Goal: Task Accomplishment & Management: Complete application form

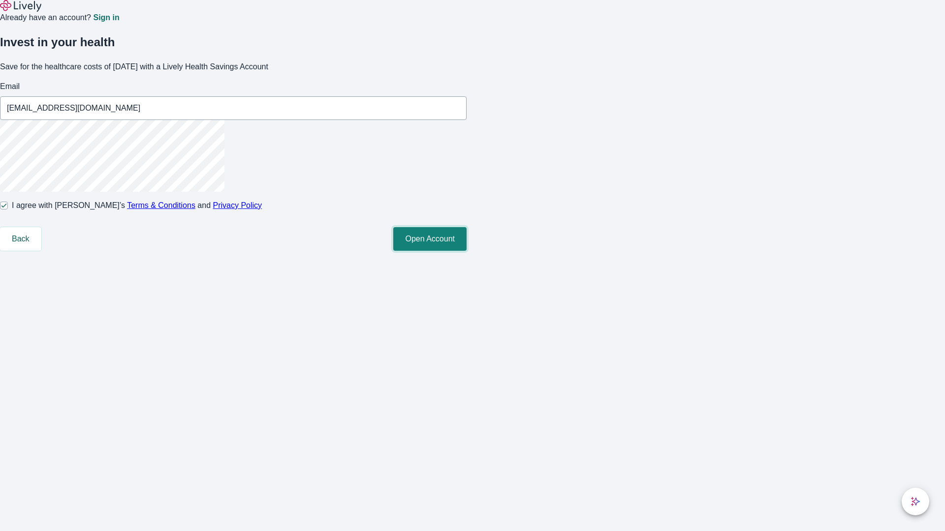
click at [466, 251] on button "Open Account" at bounding box center [429, 239] width 73 height 24
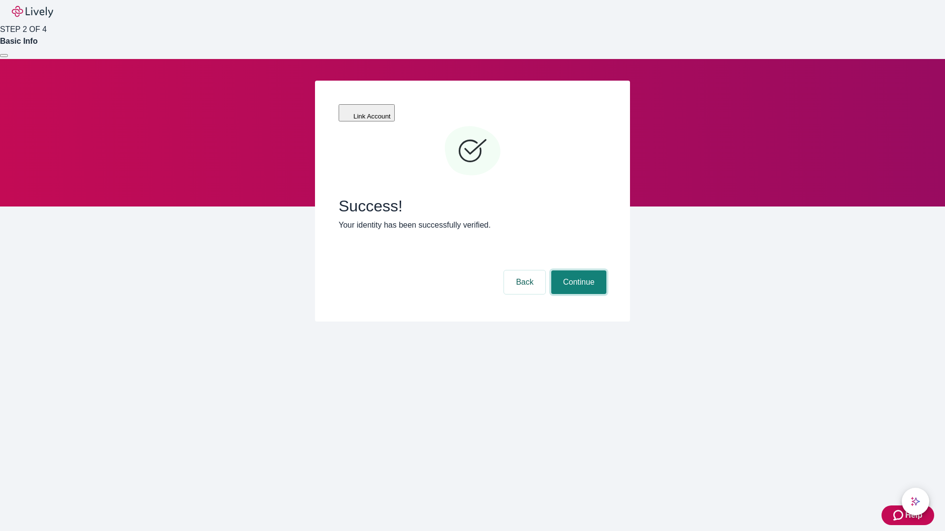
click at [577, 271] on button "Continue" at bounding box center [578, 283] width 55 height 24
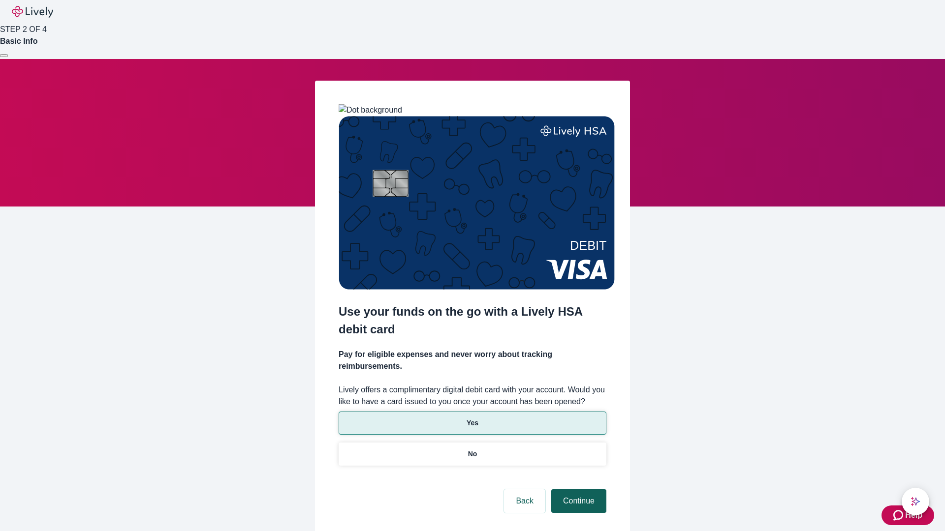
click at [472, 449] on p "No" at bounding box center [472, 454] width 9 height 10
click at [577, 490] on button "Continue" at bounding box center [578, 502] width 55 height 24
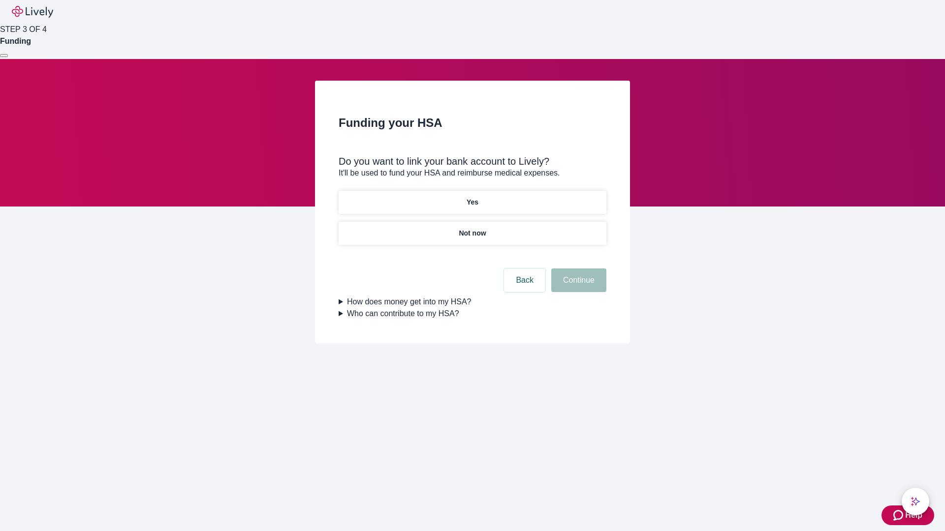
click at [472, 197] on p "Yes" at bounding box center [472, 202] width 12 height 10
click at [577, 269] on button "Continue" at bounding box center [578, 281] width 55 height 24
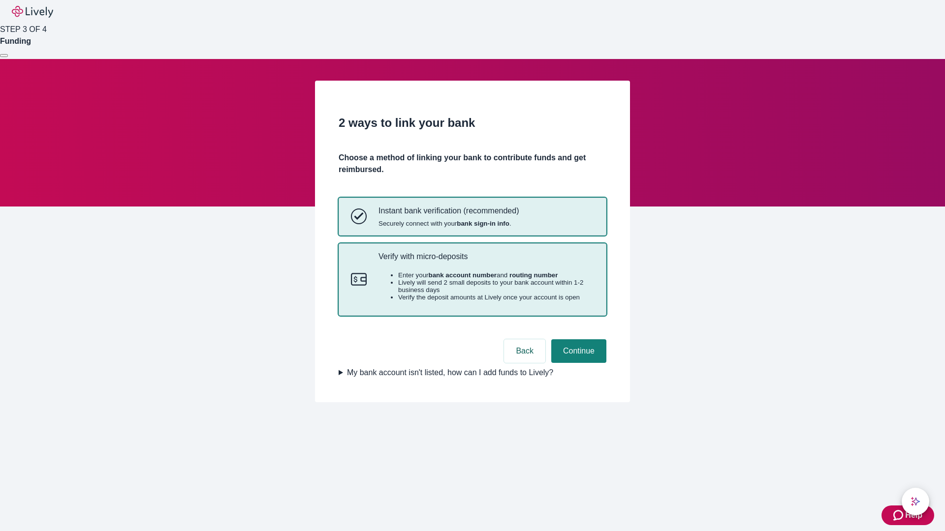
click at [486, 261] on p "Verify with micro-deposits" at bounding box center [486, 256] width 216 height 9
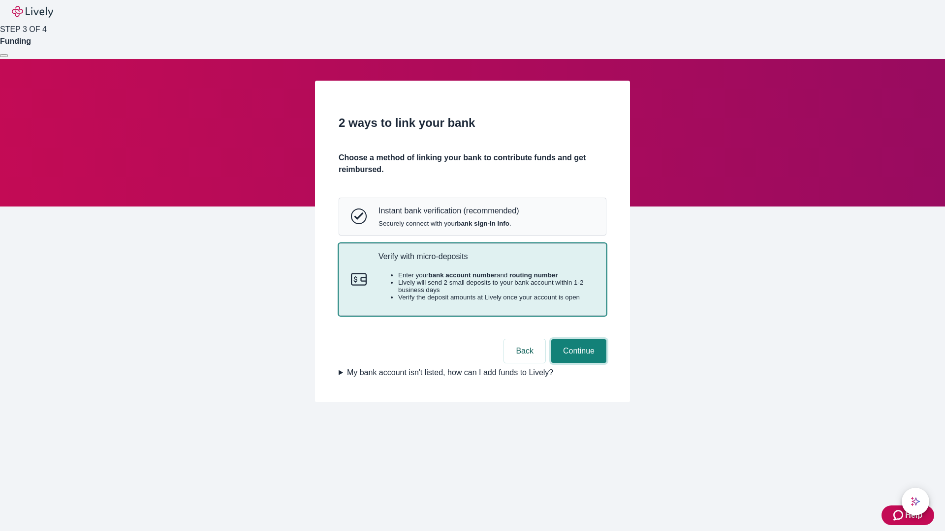
click at [577, 363] on button "Continue" at bounding box center [578, 351] width 55 height 24
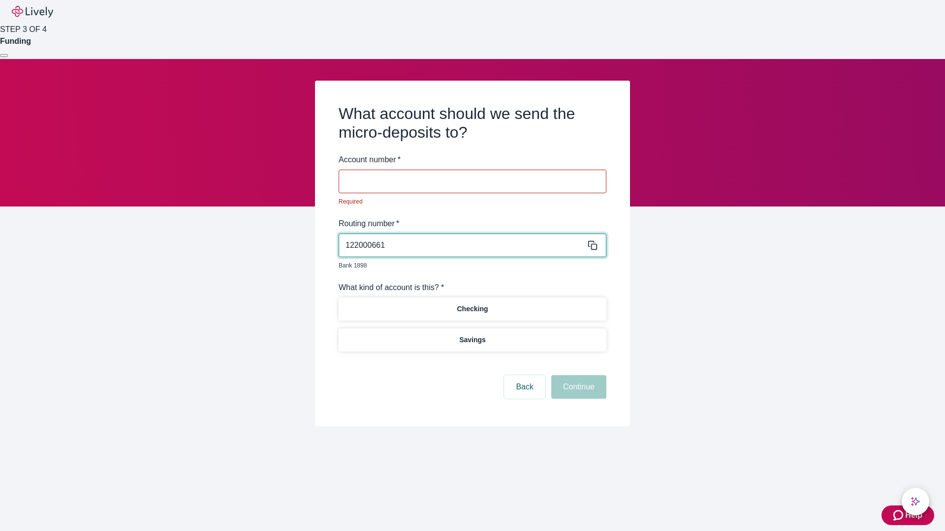
type input "122000661"
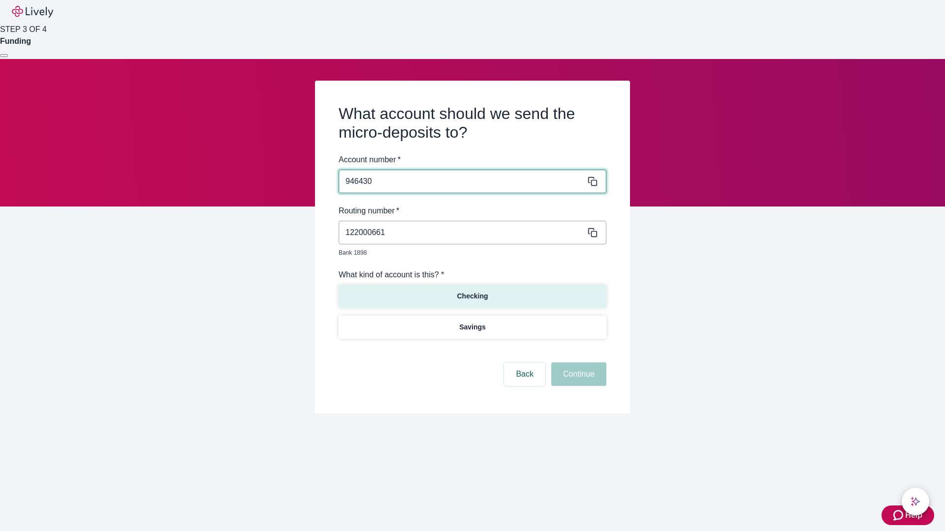
type input "946430"
click at [472, 291] on p "Checking" at bounding box center [472, 296] width 31 height 10
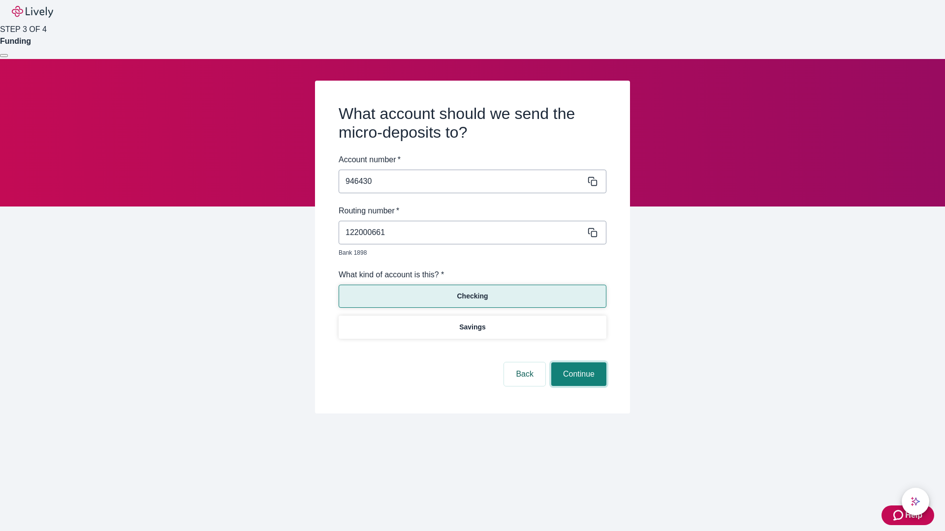
click at [577, 363] on button "Continue" at bounding box center [578, 375] width 55 height 24
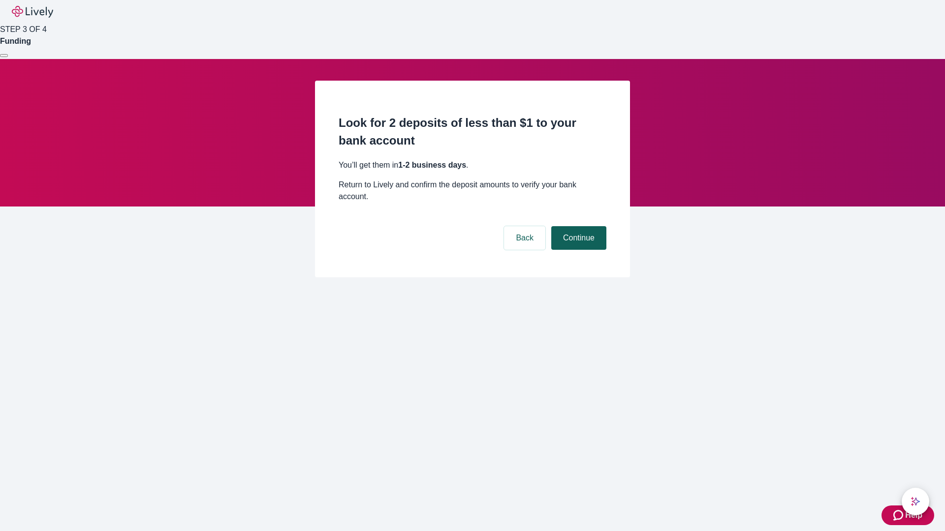
click at [577, 226] on button "Continue" at bounding box center [578, 238] width 55 height 24
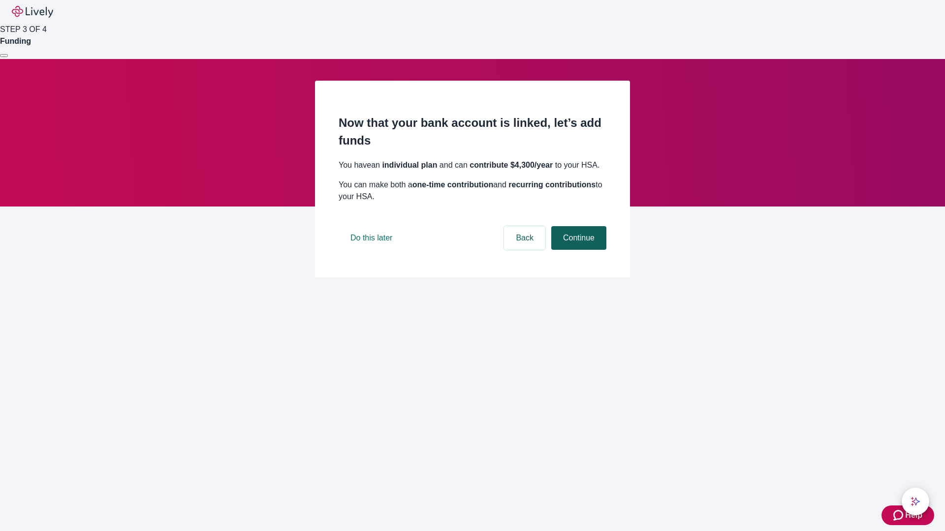
click at [577, 250] on button "Continue" at bounding box center [578, 238] width 55 height 24
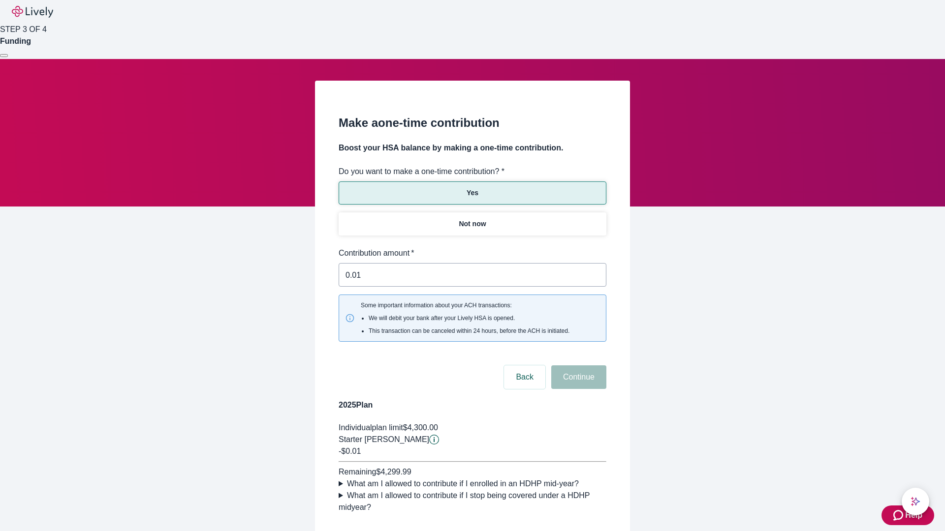
type input "0.01"
click at [577, 366] on button "Continue" at bounding box center [578, 378] width 55 height 24
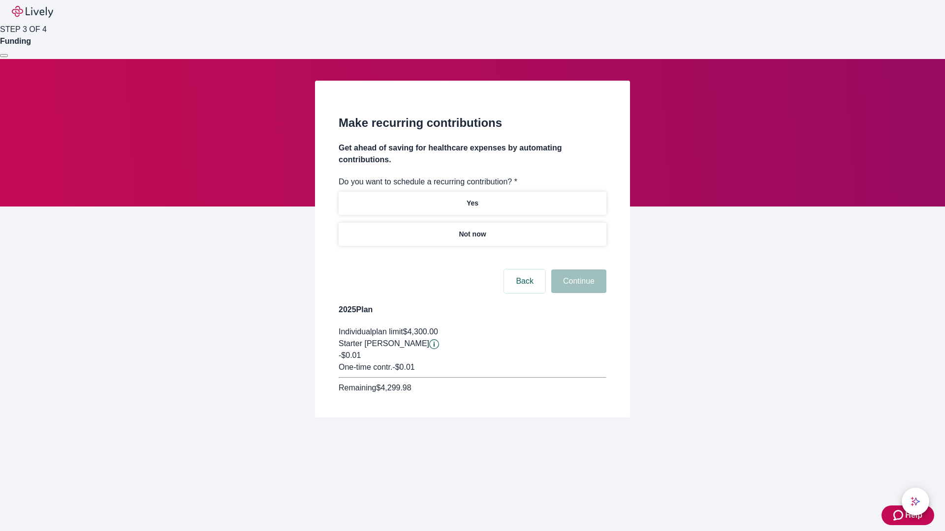
click at [472, 229] on p "Not now" at bounding box center [472, 234] width 27 height 10
click at [577, 270] on button "Continue" at bounding box center [578, 282] width 55 height 24
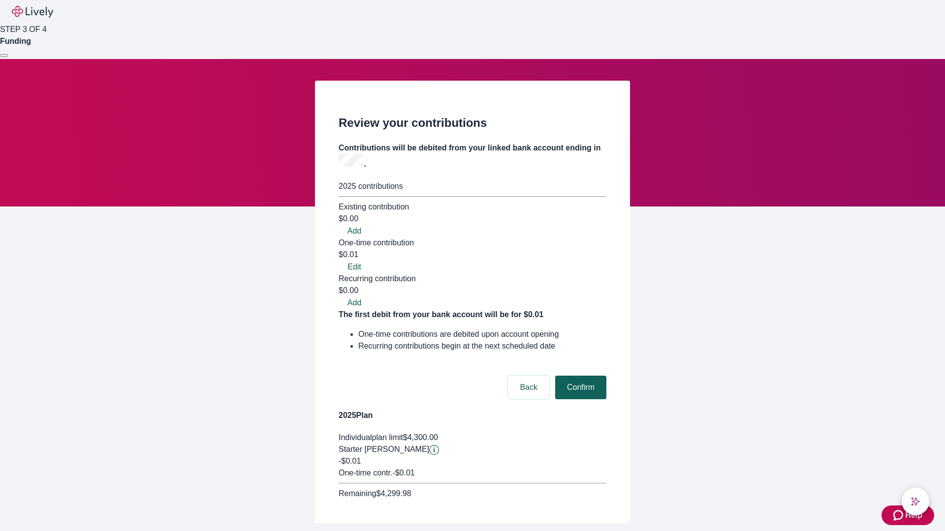
click at [579, 376] on button "Confirm" at bounding box center [580, 388] width 51 height 24
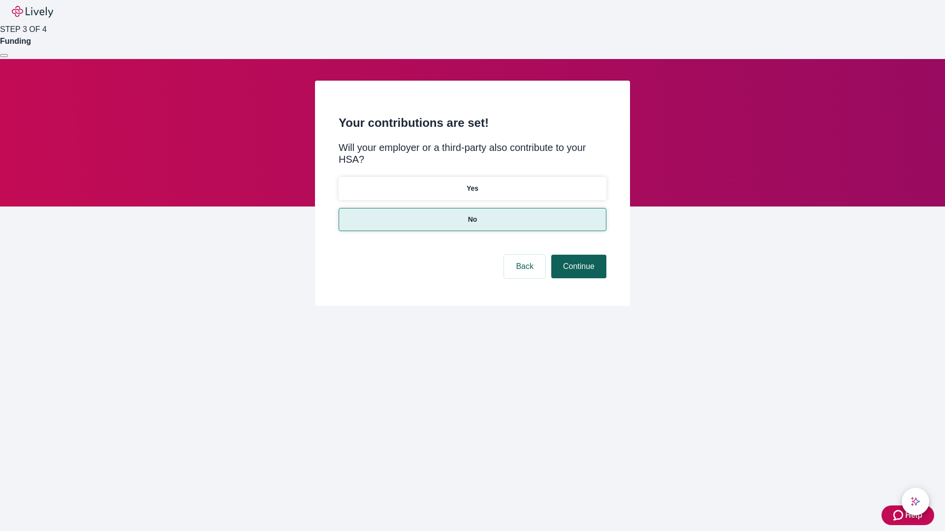
click at [577, 255] on button "Continue" at bounding box center [578, 267] width 55 height 24
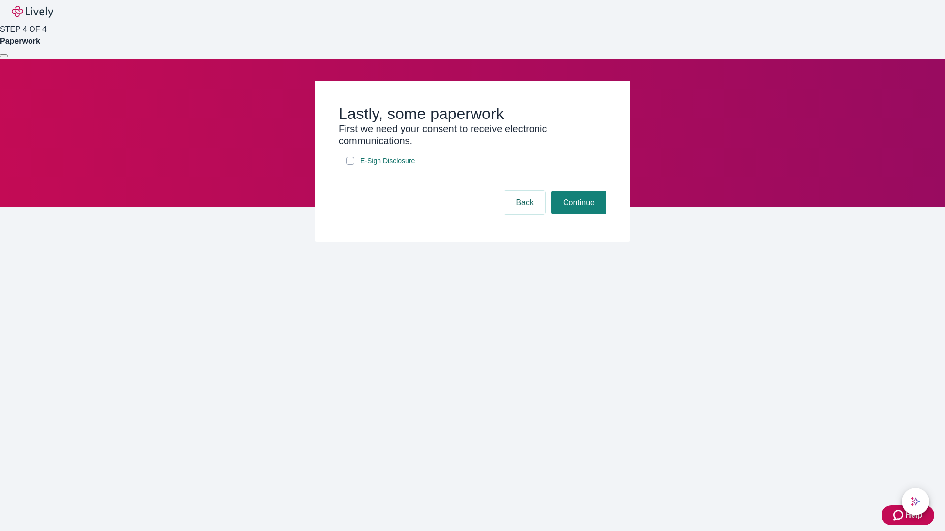
click at [350, 165] on input "E-Sign Disclosure" at bounding box center [350, 161] width 8 height 8
checkbox input "true"
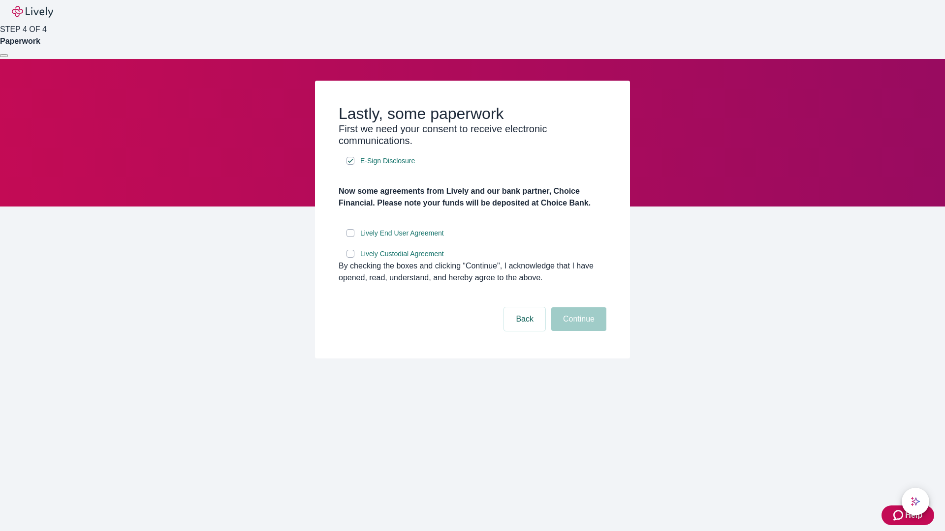
click at [350, 237] on input "Lively End User Agreement" at bounding box center [350, 233] width 8 height 8
checkbox input "true"
click at [350, 258] on input "Lively Custodial Agreement" at bounding box center [350, 254] width 8 height 8
checkbox input "true"
click at [577, 331] on button "Continue" at bounding box center [578, 320] width 55 height 24
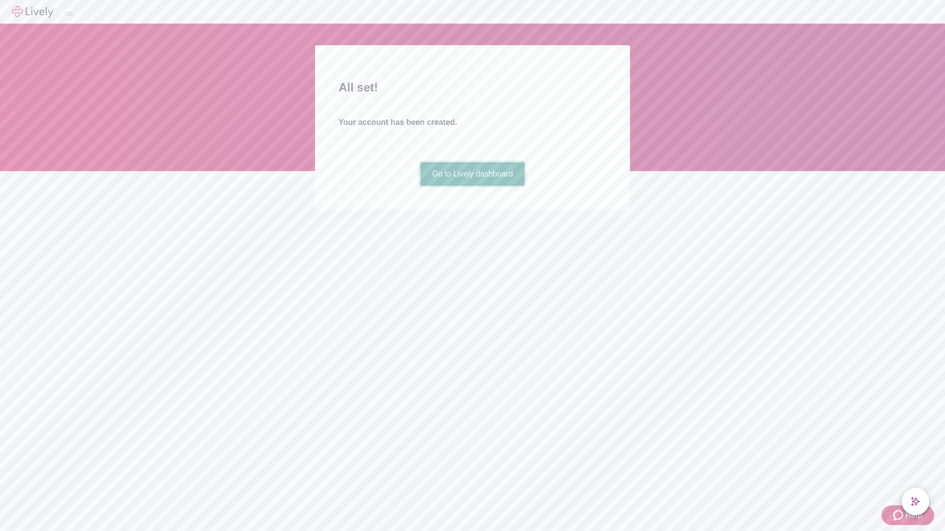
click at [472, 186] on link "Go to Lively dashboard" at bounding box center [472, 174] width 105 height 24
